Goal: Task Accomplishment & Management: Manage account settings

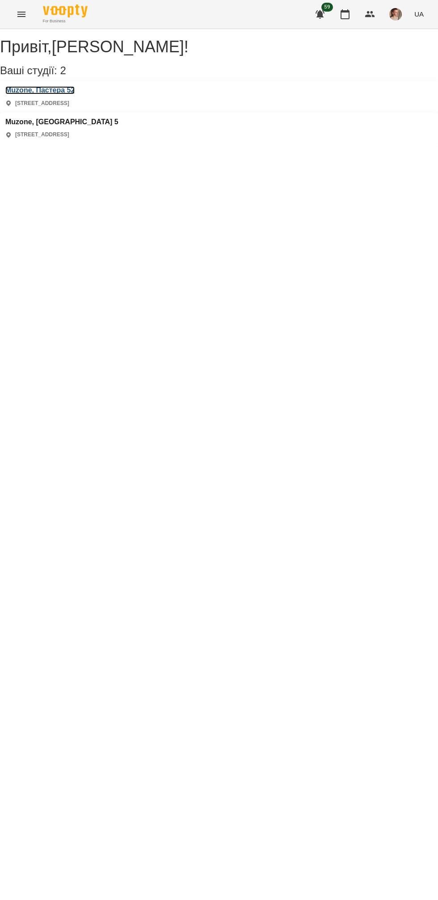
click at [75, 94] on h3 "Muzone, Пастера 52" at bounding box center [39, 90] width 69 height 8
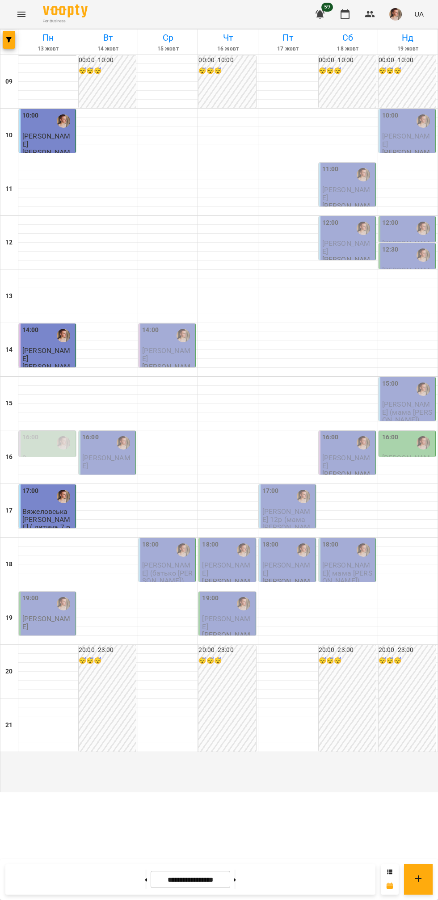
click at [32, 635] on div "19:00 [PERSON_NAME]" at bounding box center [47, 614] width 57 height 44
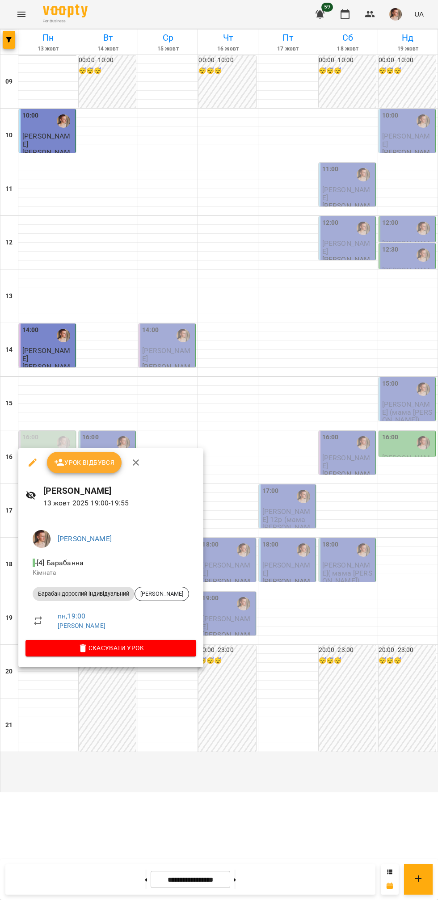
click at [80, 459] on span "Урок відбувся" at bounding box center [84, 462] width 61 height 11
